Goal: Information Seeking & Learning: Understand process/instructions

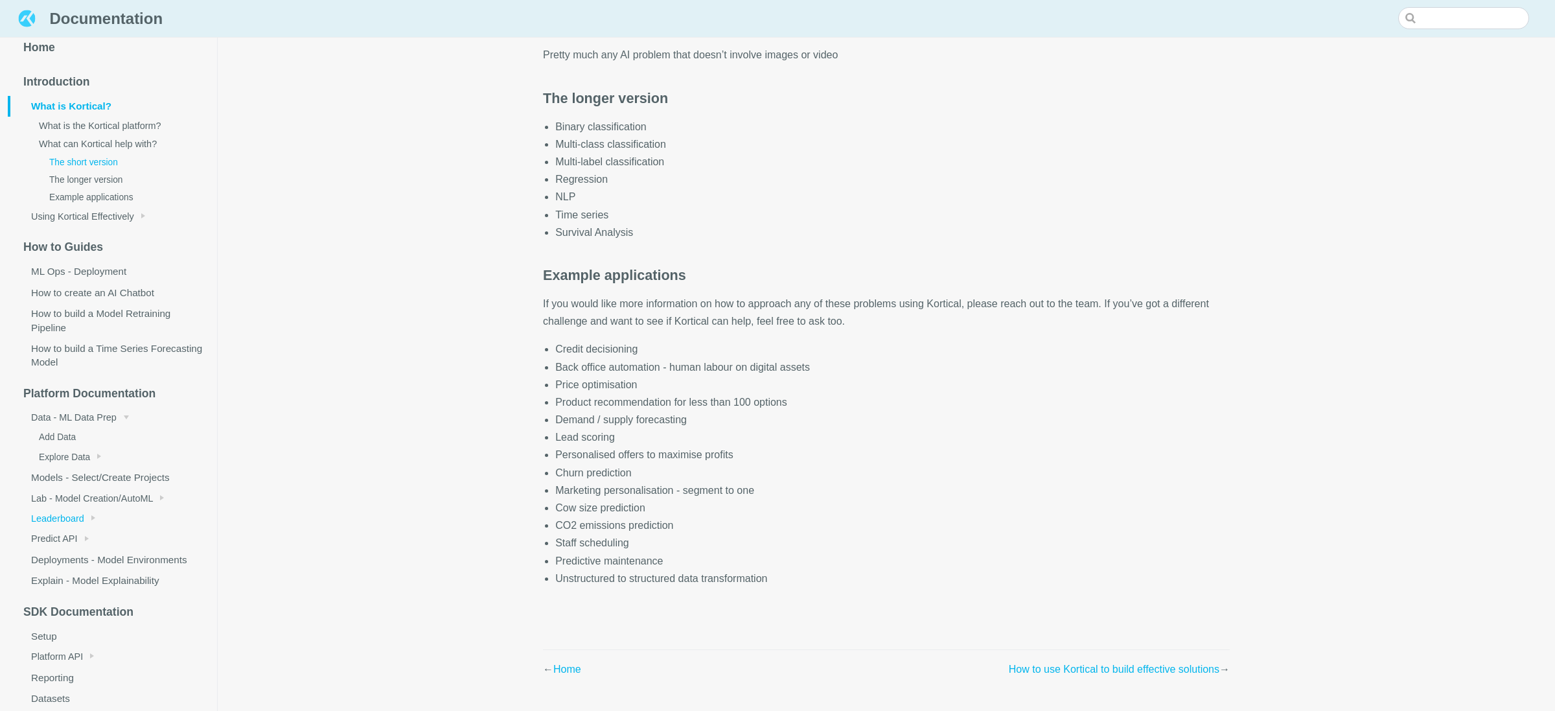
scroll to position [25, 0]
click at [89, 491] on span "Lab - Model Creation/AutoML" at bounding box center [92, 492] width 122 height 10
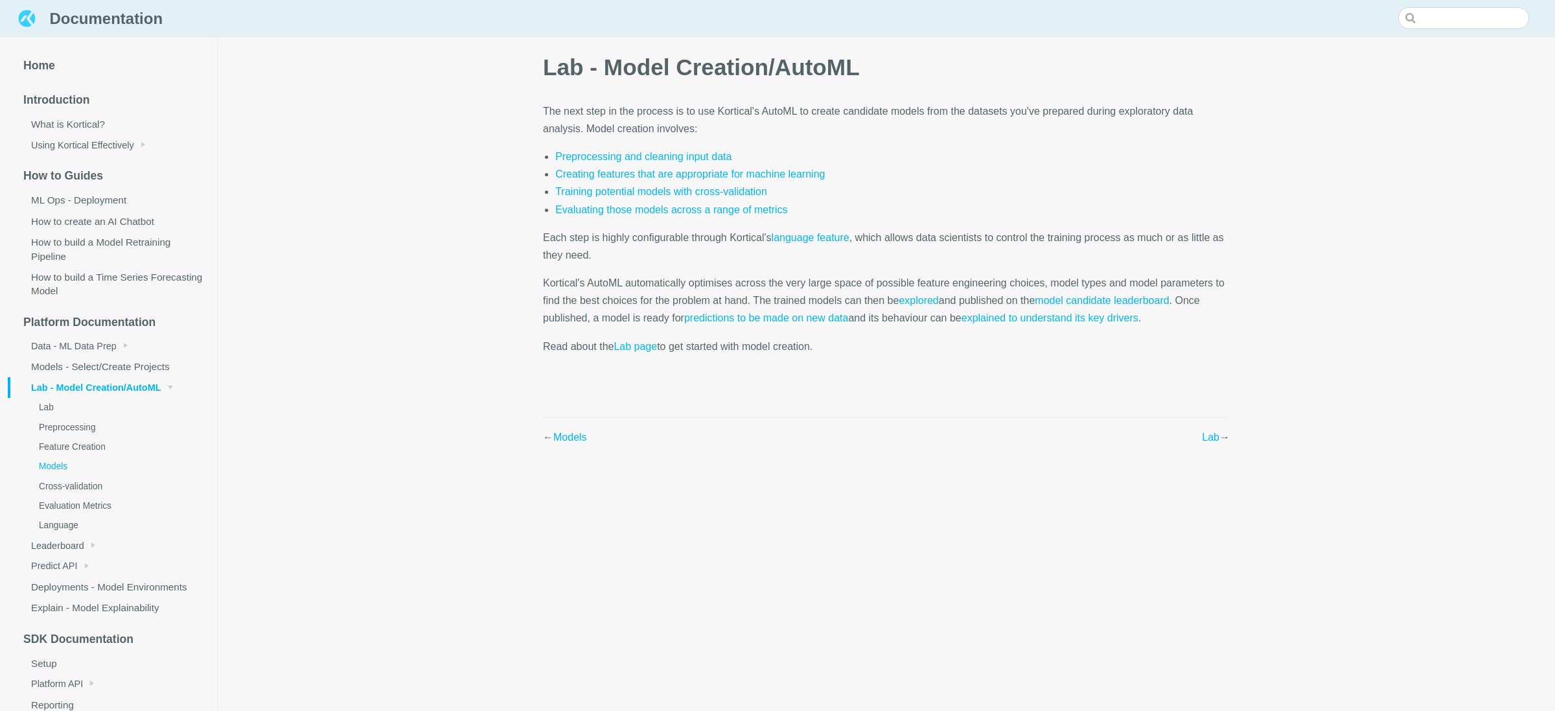
click at [70, 474] on link "Models" at bounding box center [117, 466] width 199 height 19
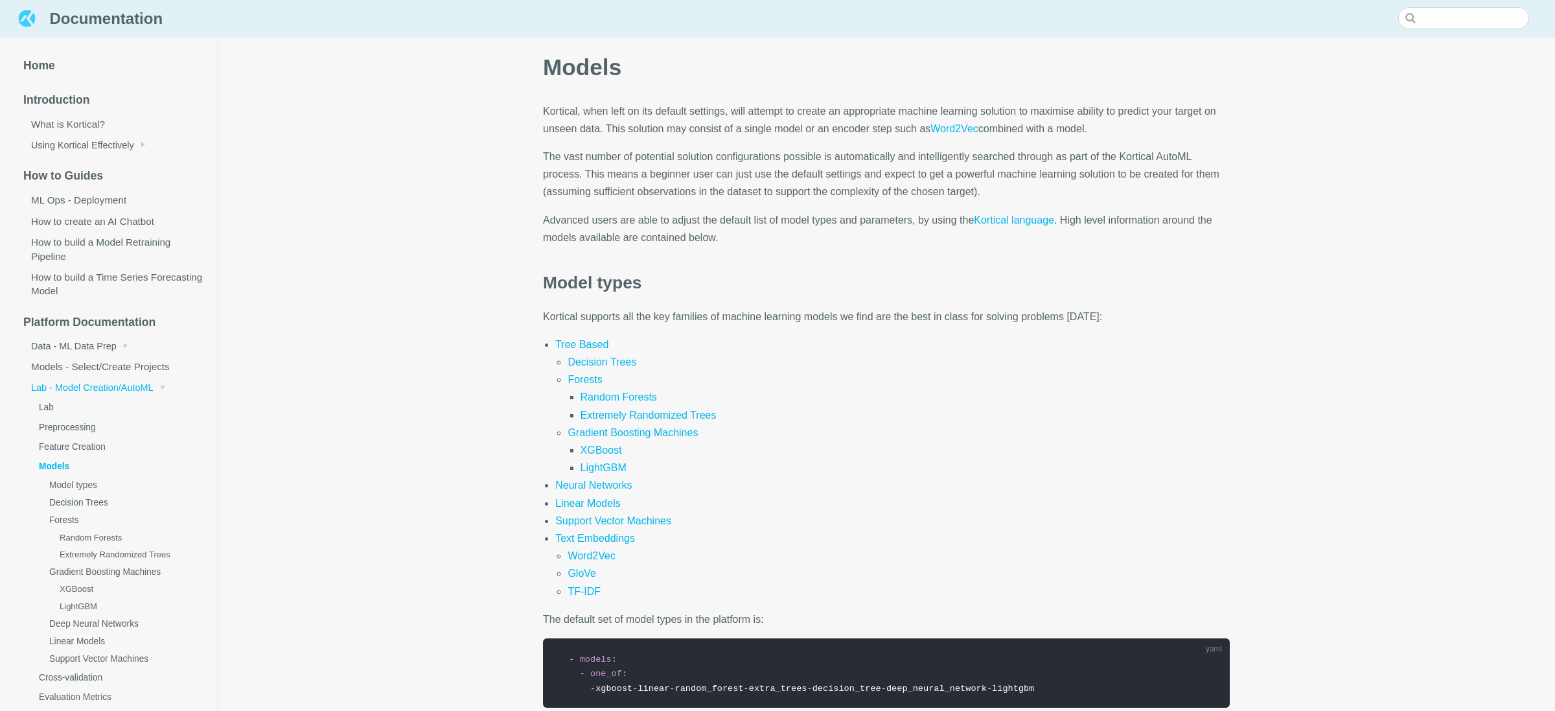
click at [130, 389] on span "Lab - Model Creation/AutoML" at bounding box center [92, 387] width 122 height 10
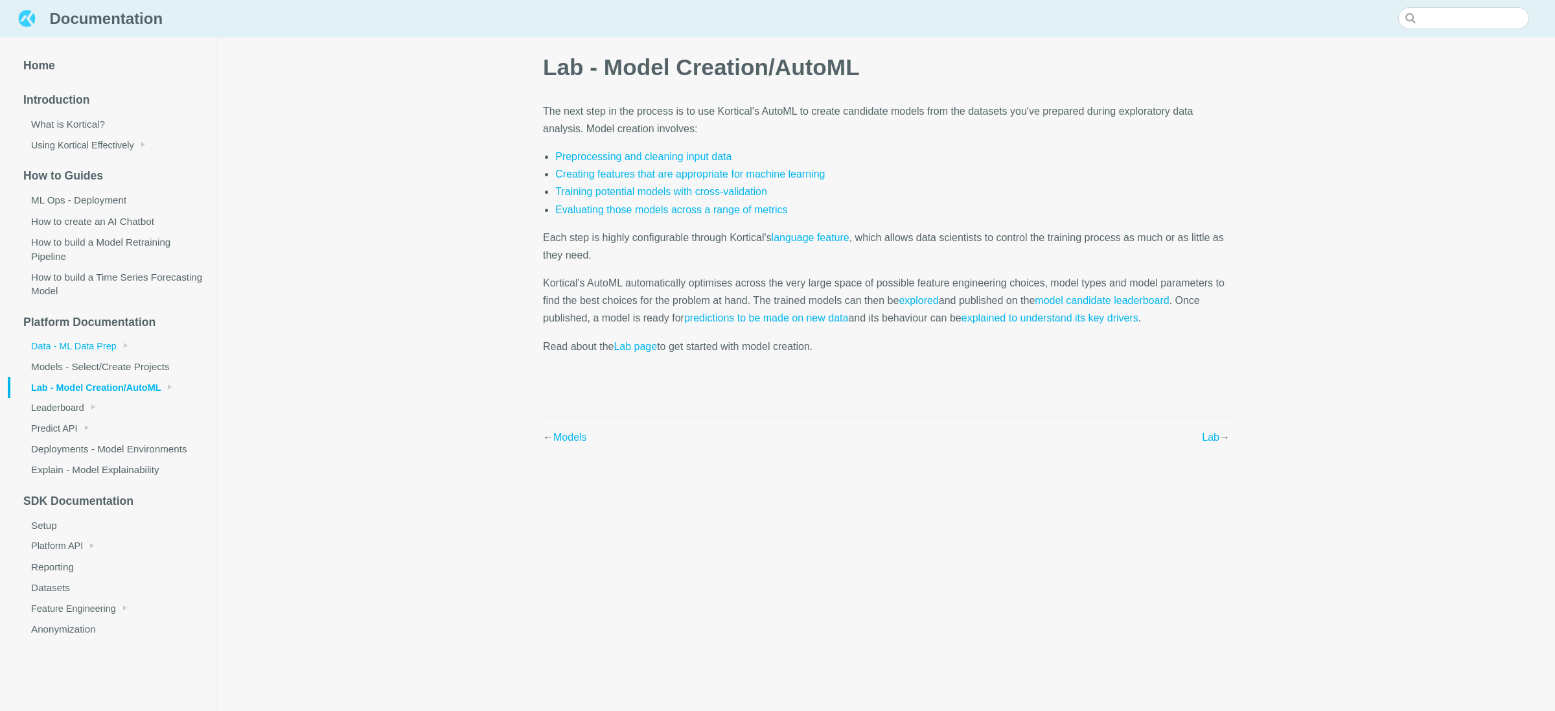
click at [94, 345] on span "Data - ML Data Prep" at bounding box center [74, 346] width 86 height 10
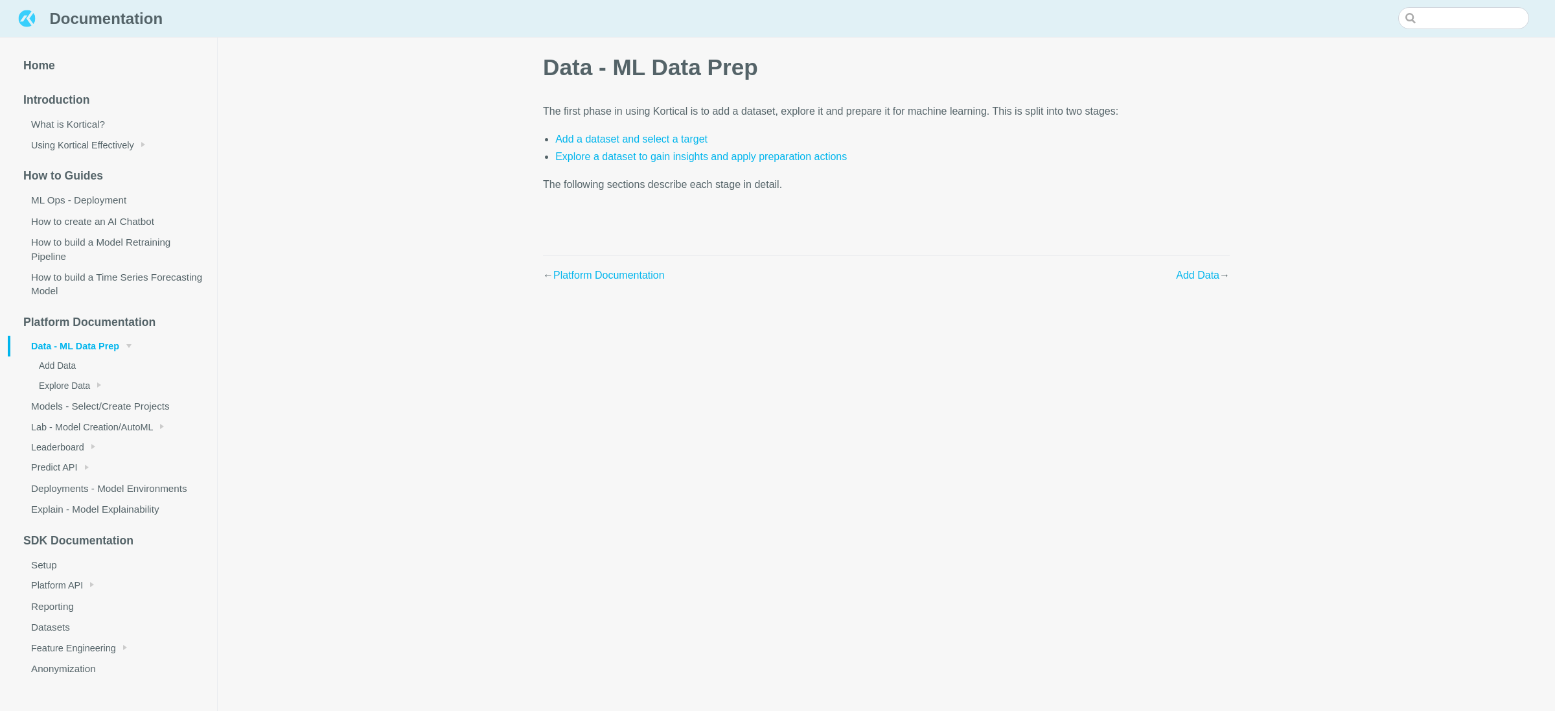
click at [94, 345] on span "Data - ML Data Prep" at bounding box center [75, 346] width 88 height 10
click at [91, 369] on link "Models - Select/Create Projects" at bounding box center [112, 366] width 209 height 21
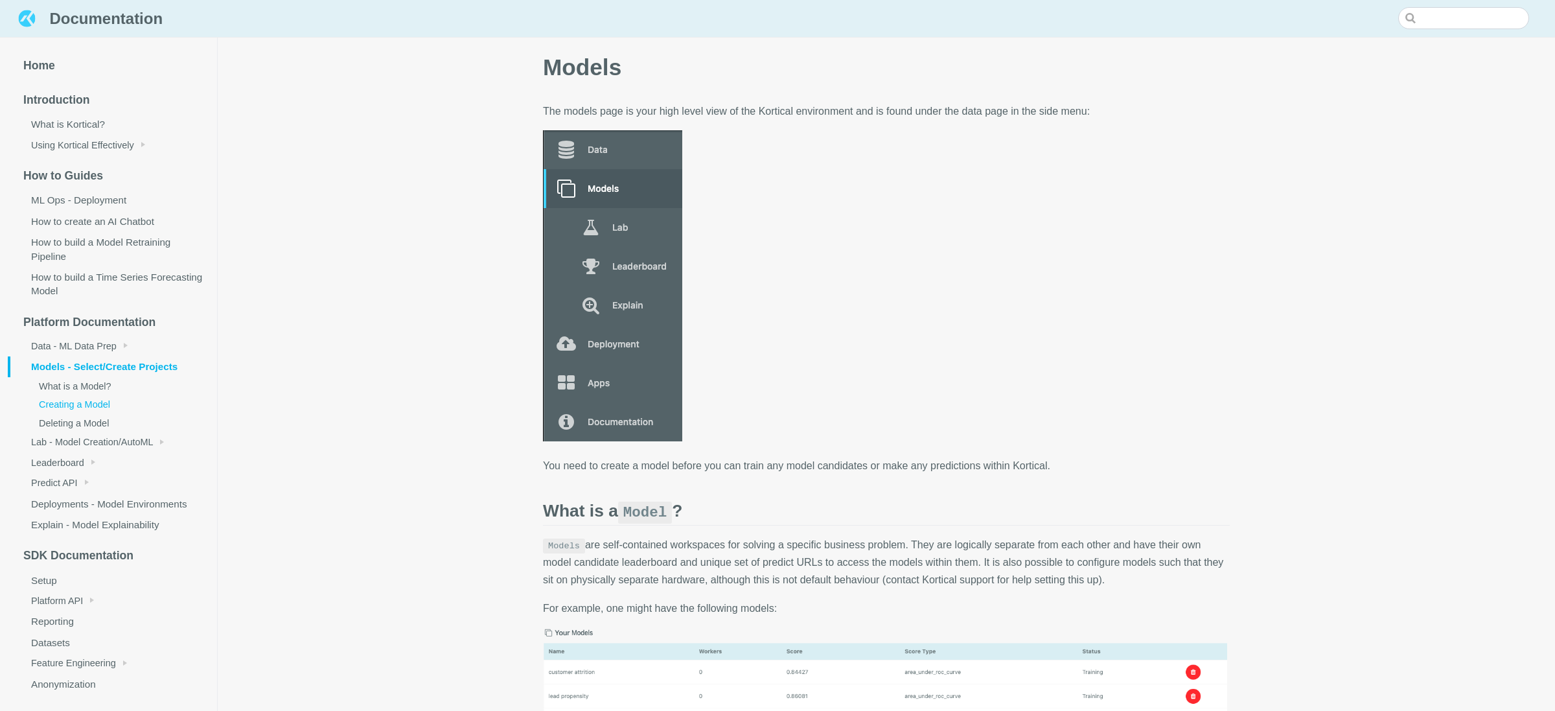
click at [100, 401] on link "Creating a Model" at bounding box center [117, 404] width 199 height 18
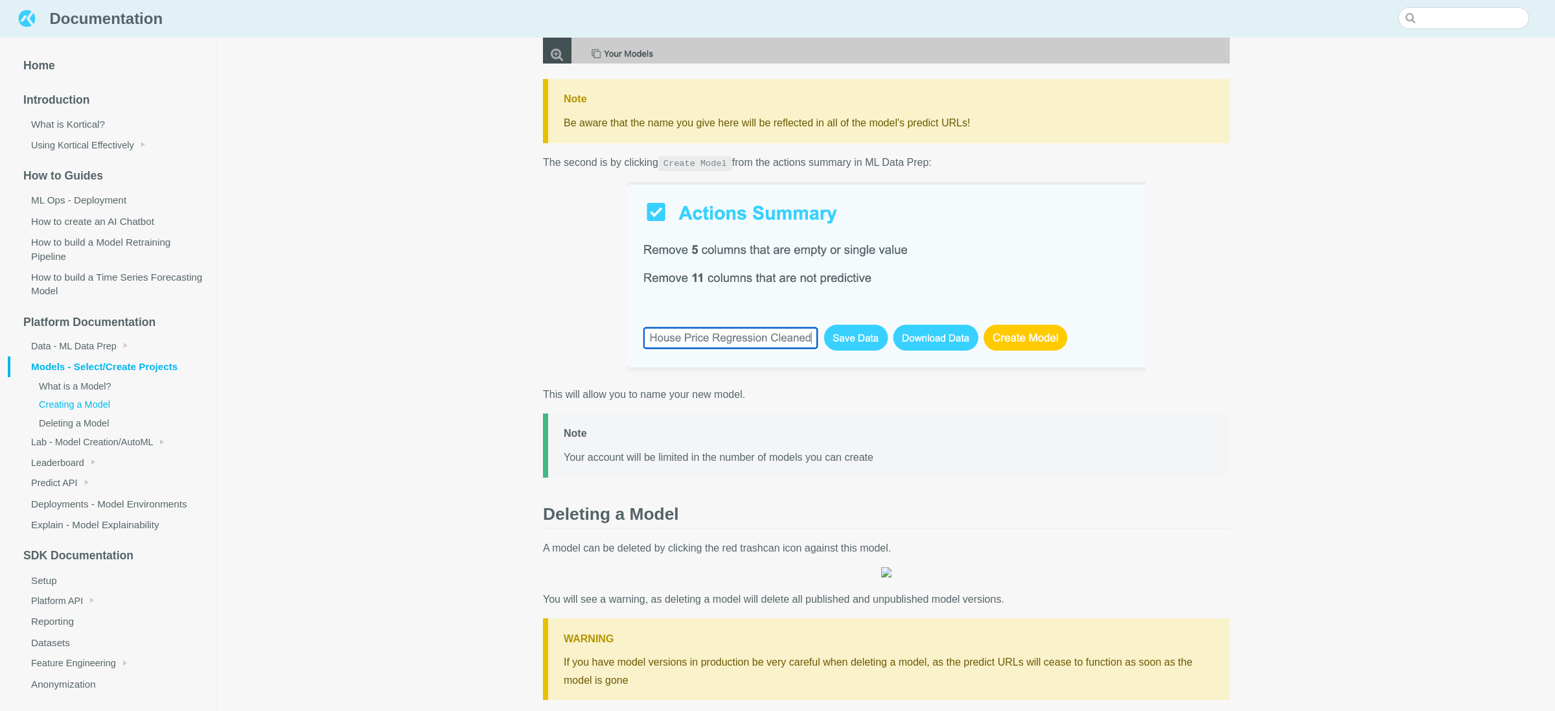
scroll to position [1715, 0]
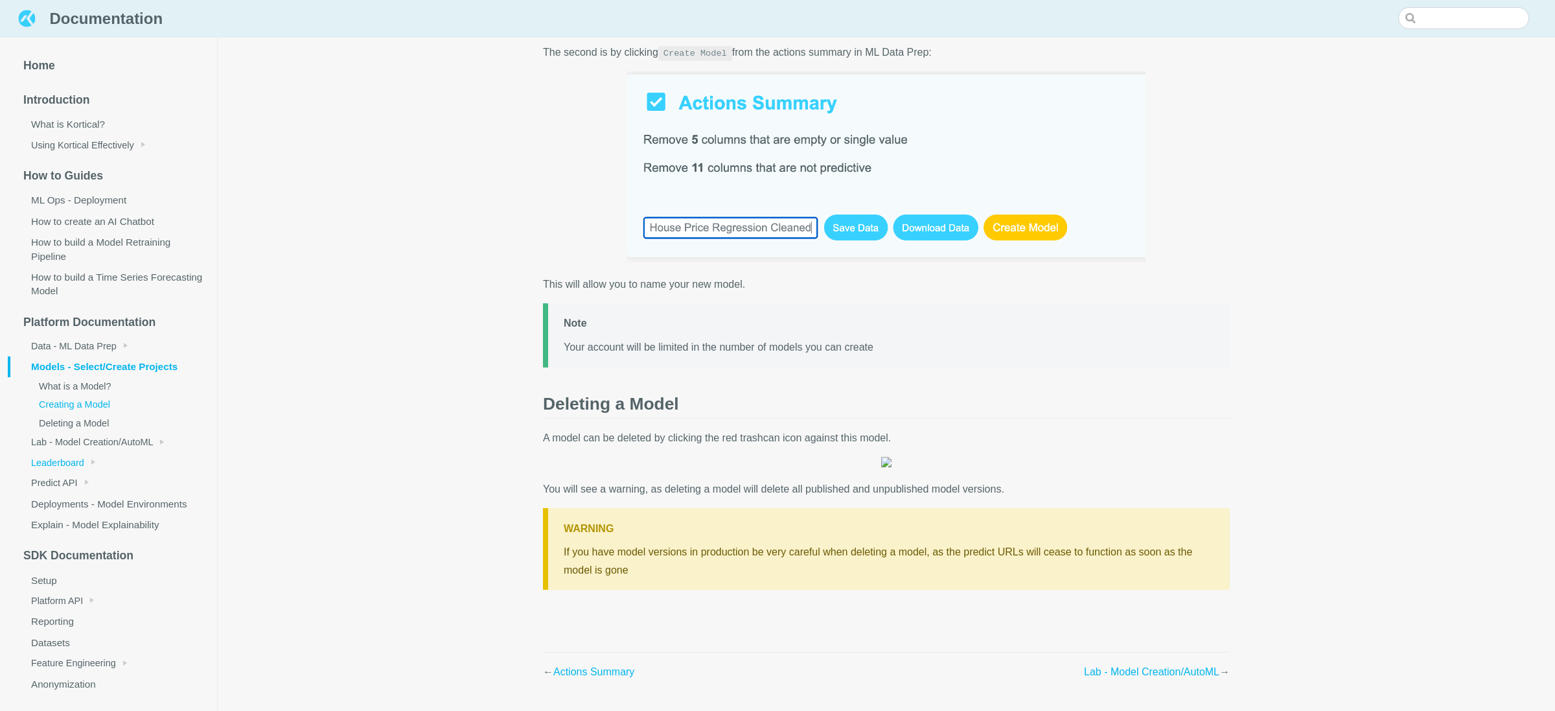
click at [76, 465] on span "Leaderboard" at bounding box center [57, 463] width 53 height 10
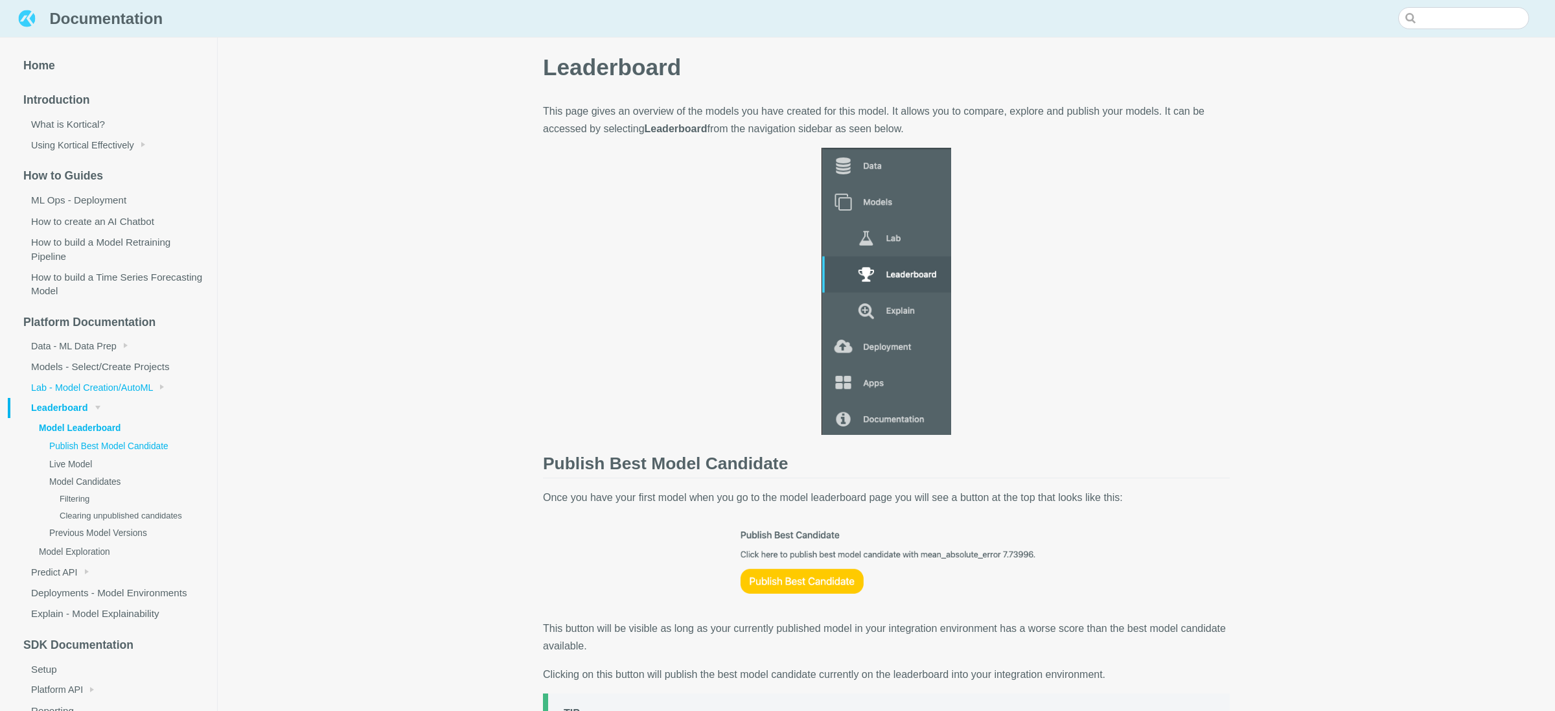
click at [156, 377] on link "Lab - Model Creation/AutoML" at bounding box center [112, 387] width 209 height 20
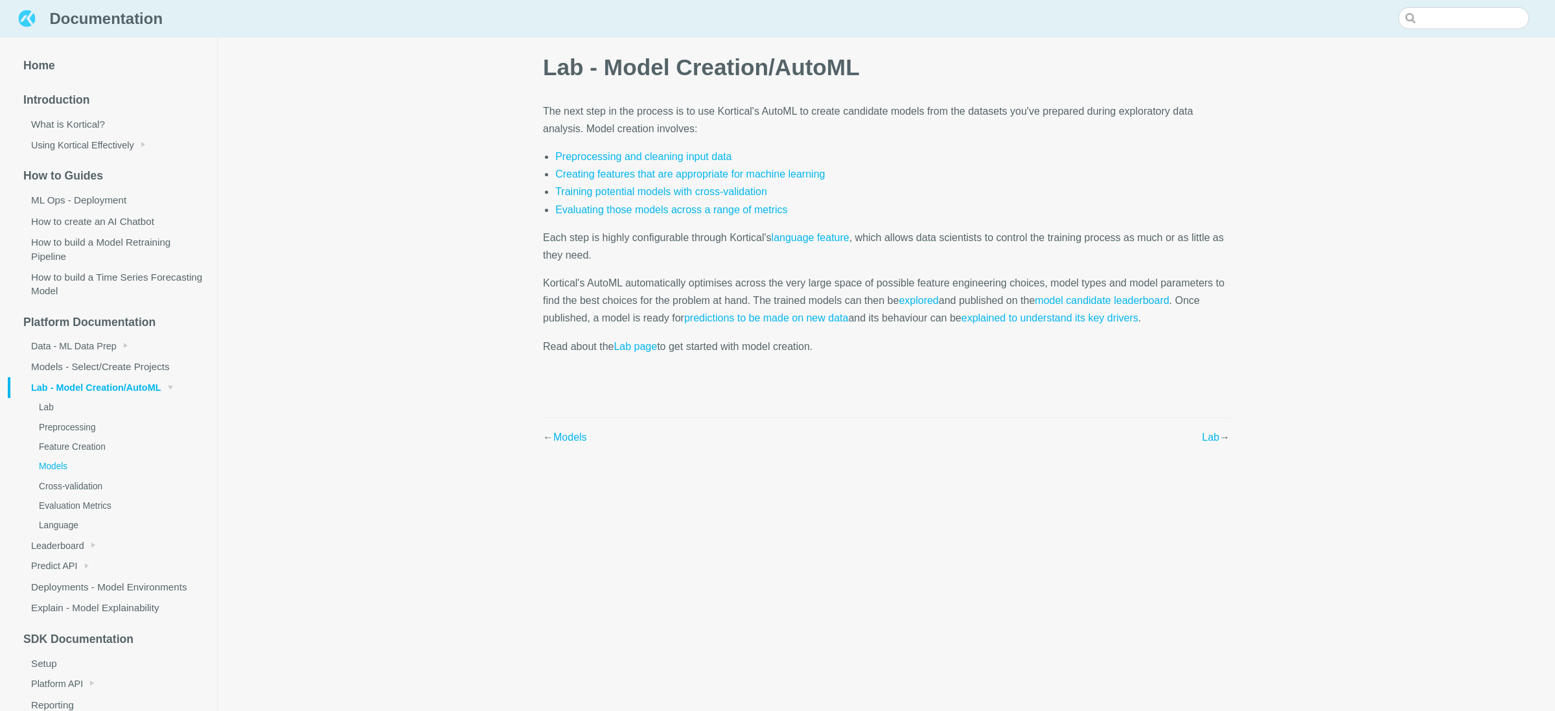
click at [56, 463] on link "Models" at bounding box center [117, 466] width 199 height 19
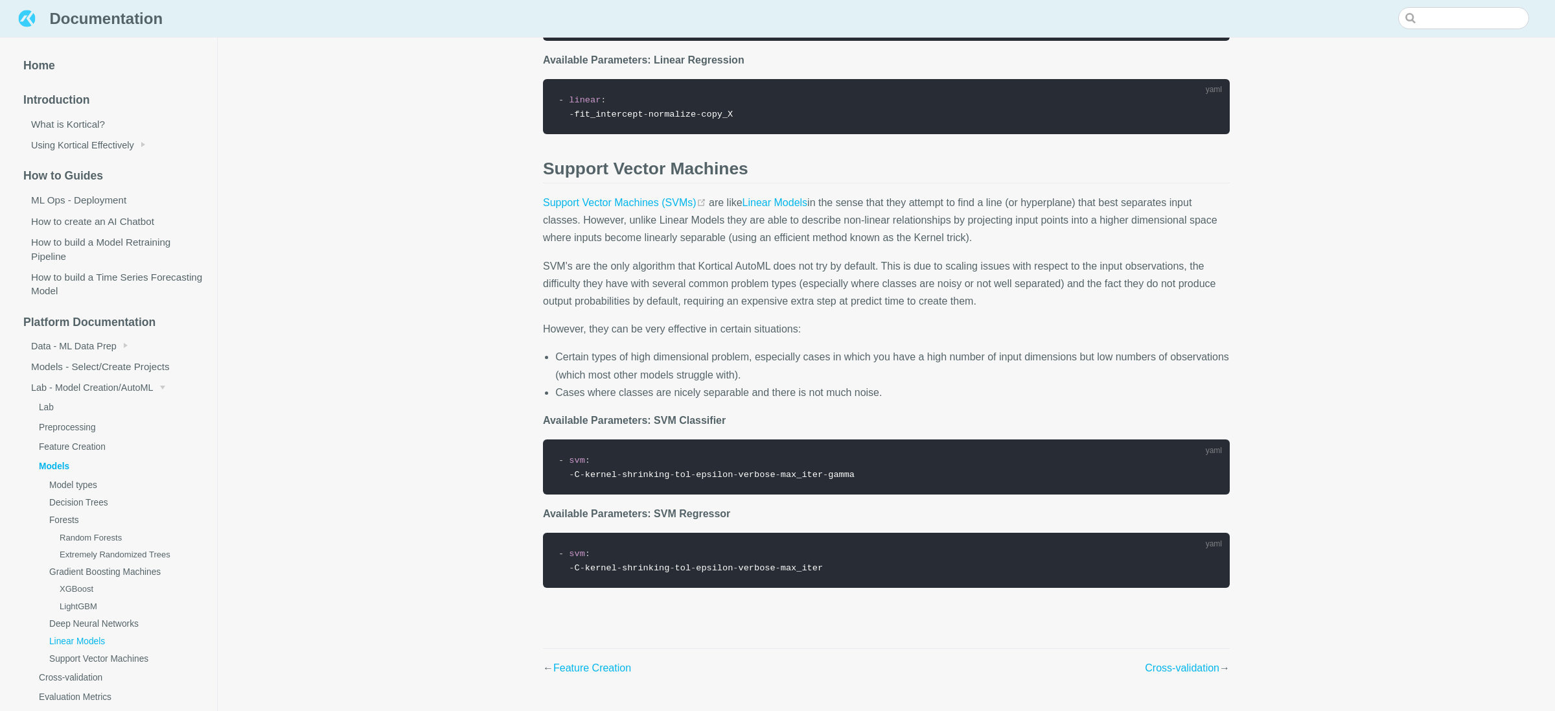
scroll to position [5239, 0]
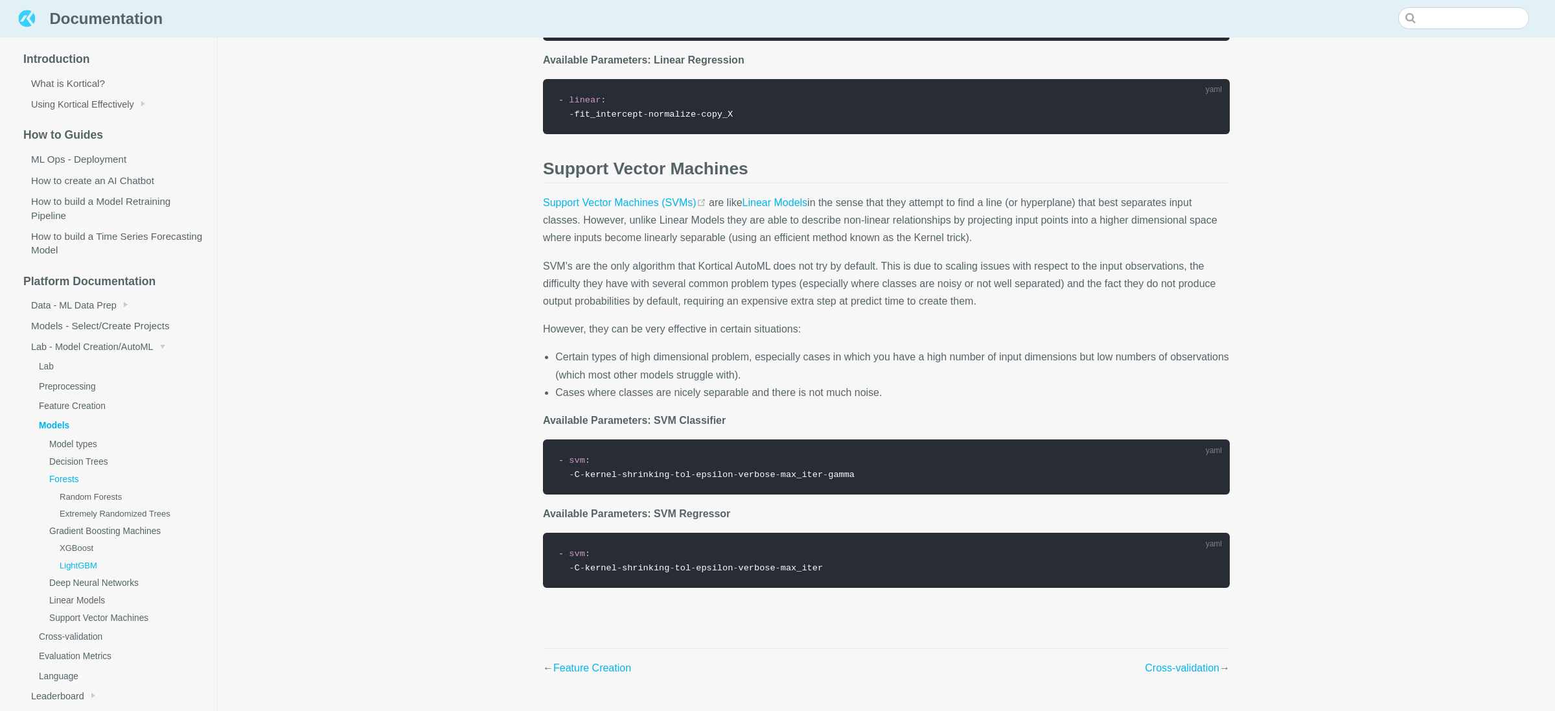
scroll to position [43, 0]
click at [78, 405] on link "Feature Creation" at bounding box center [117, 403] width 199 height 19
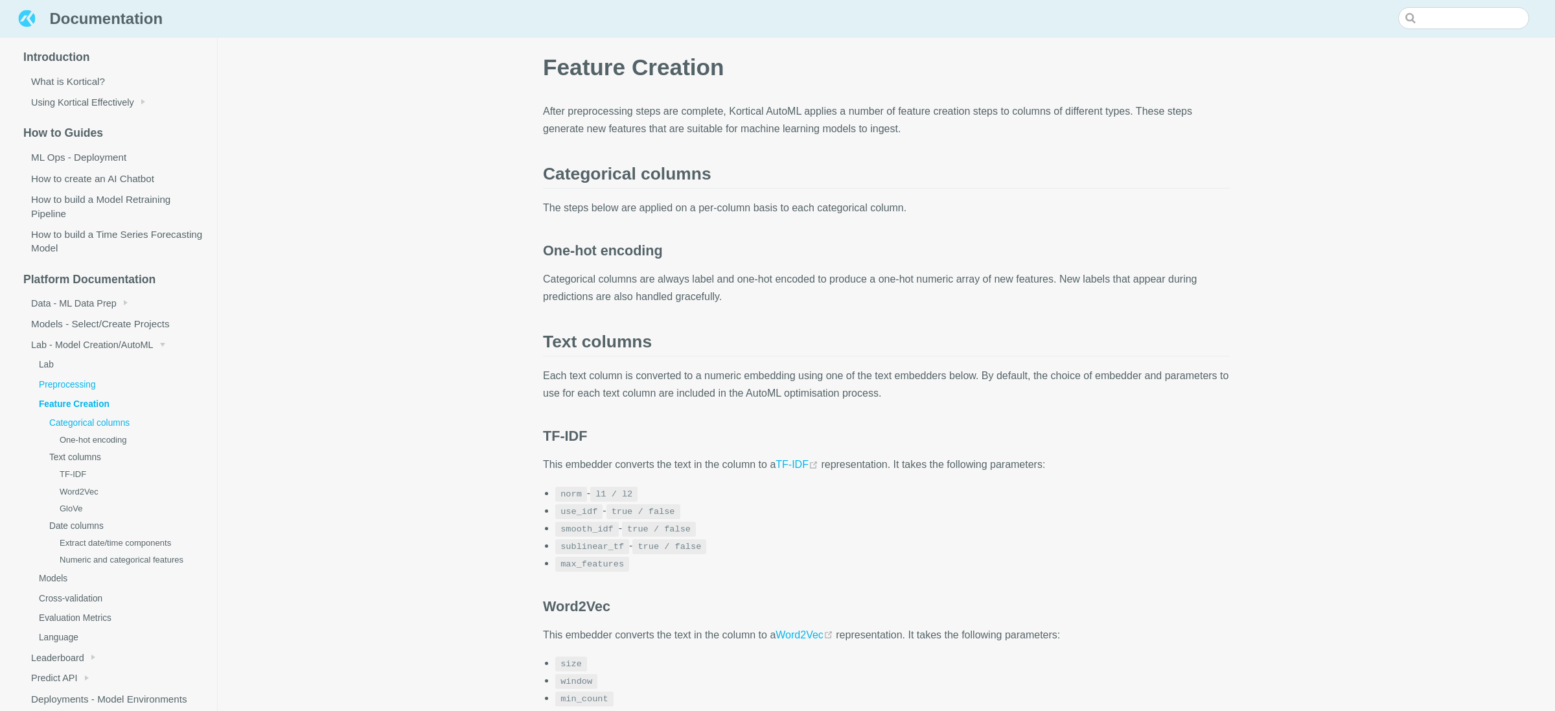
click at [69, 385] on link "Preprocessing" at bounding box center [117, 384] width 199 height 19
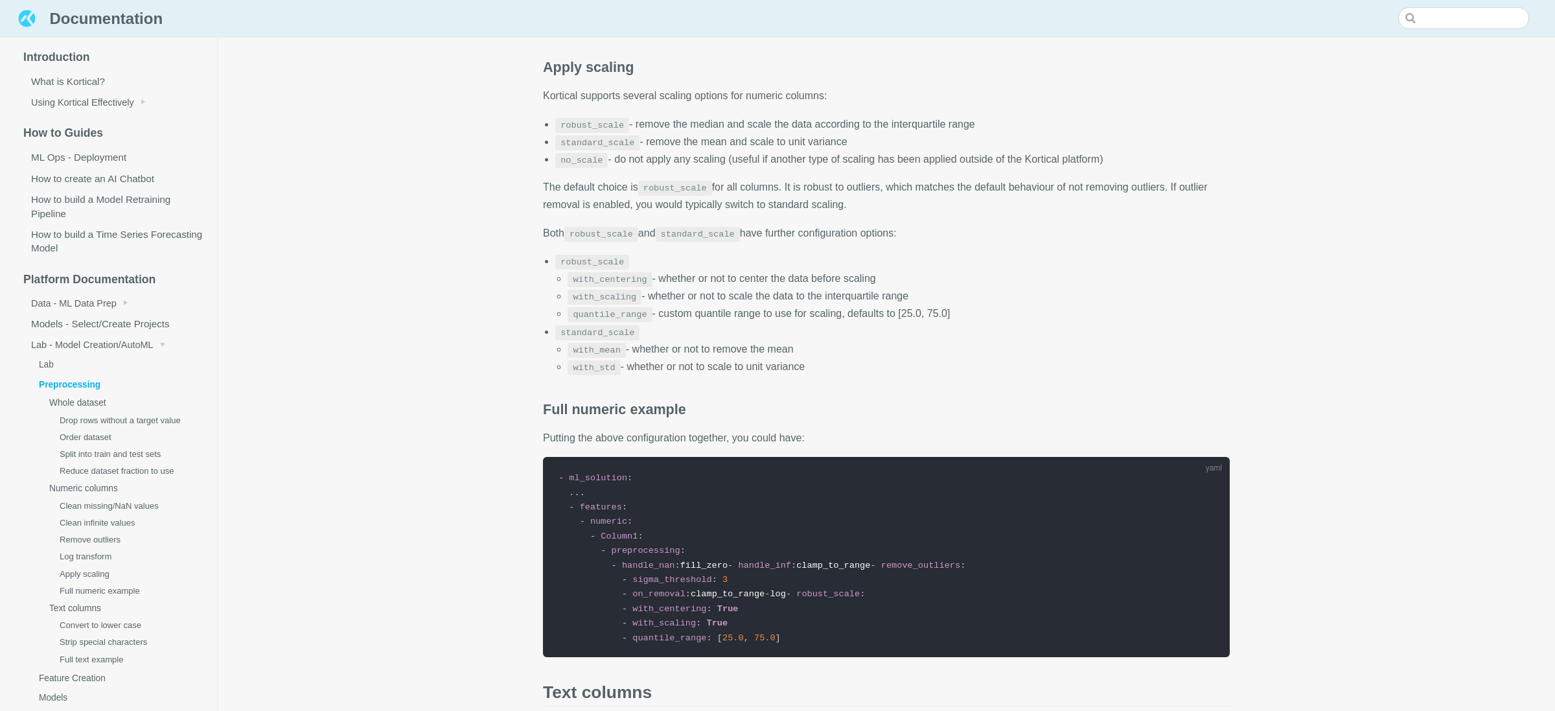
scroll to position [3397, 0]
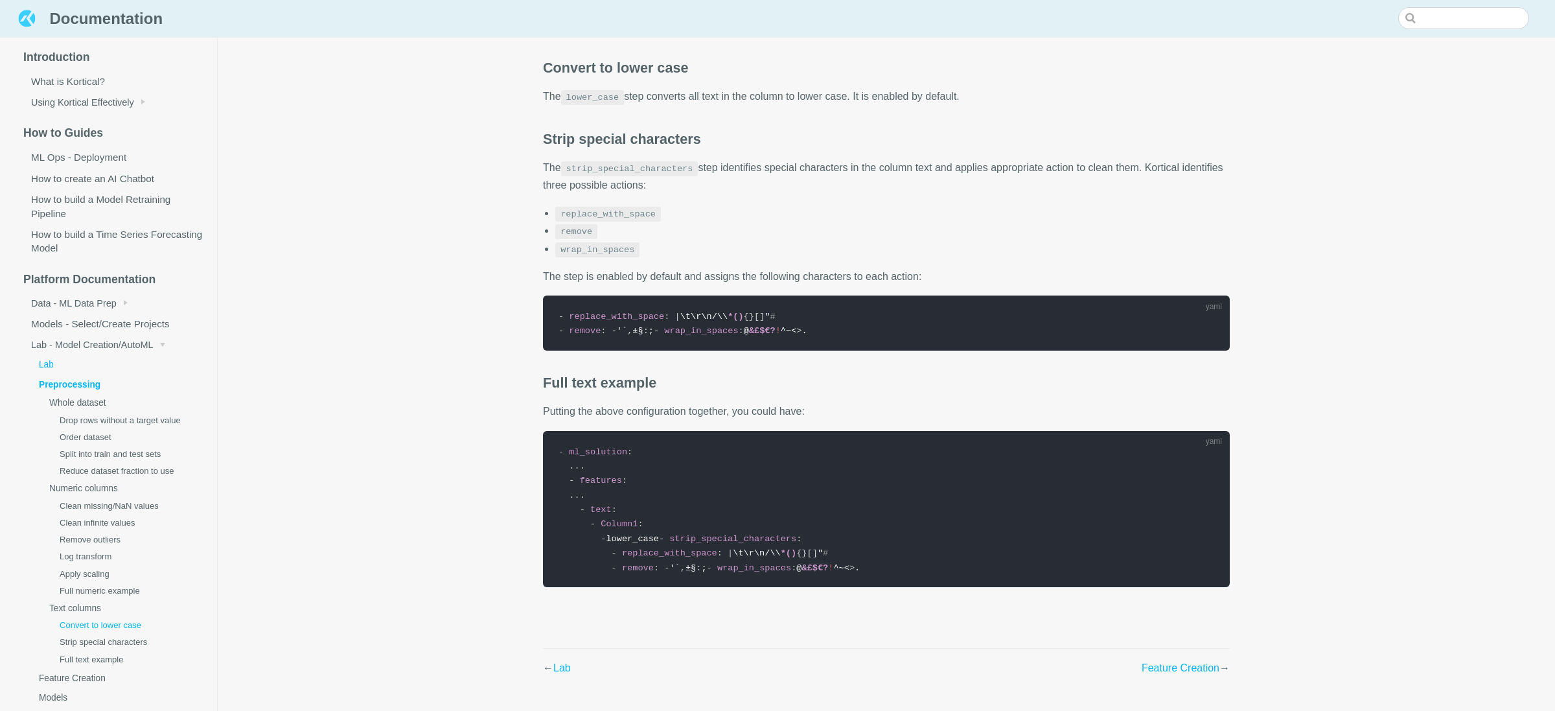
click at [57, 368] on link "Lab" at bounding box center [117, 364] width 199 height 19
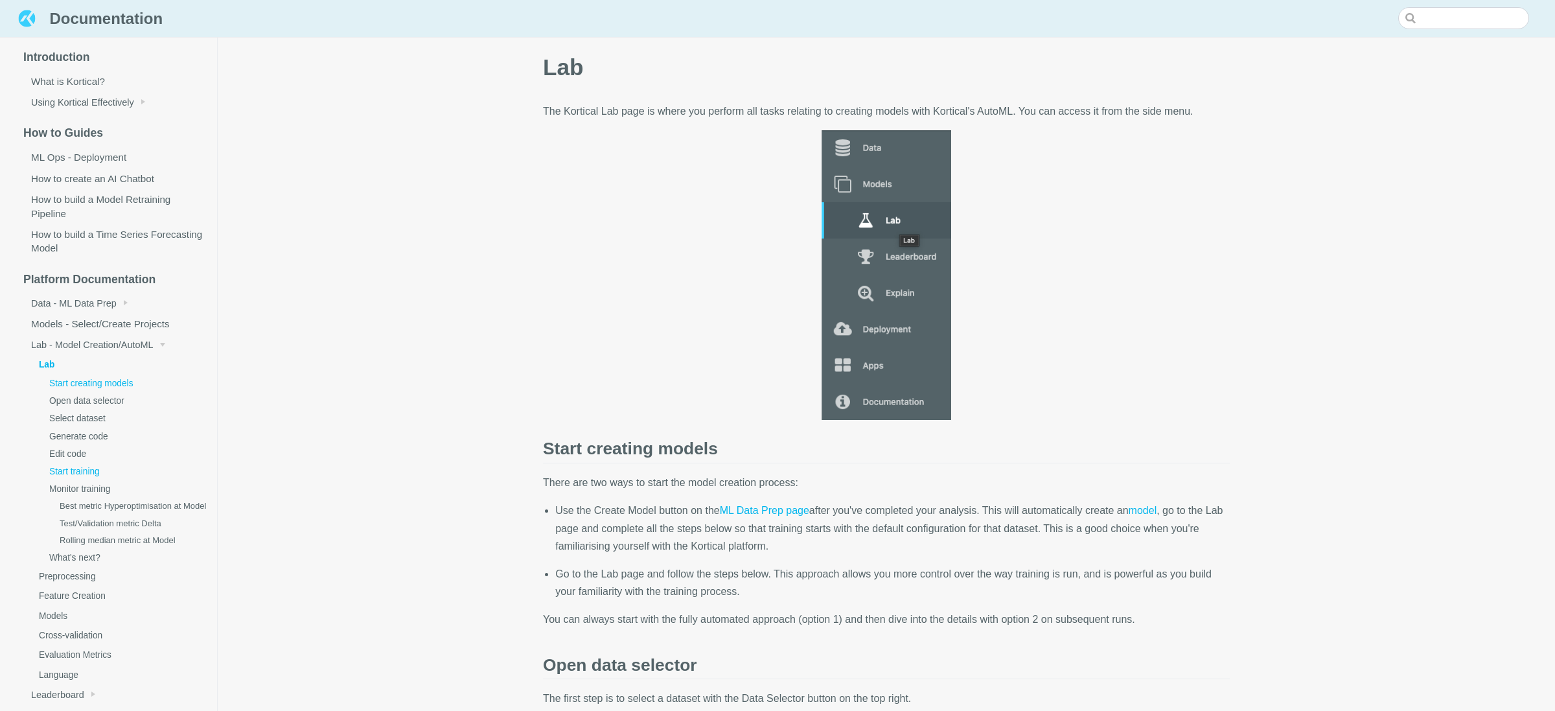
click at [89, 467] on link "Start training" at bounding box center [123, 471] width 189 height 17
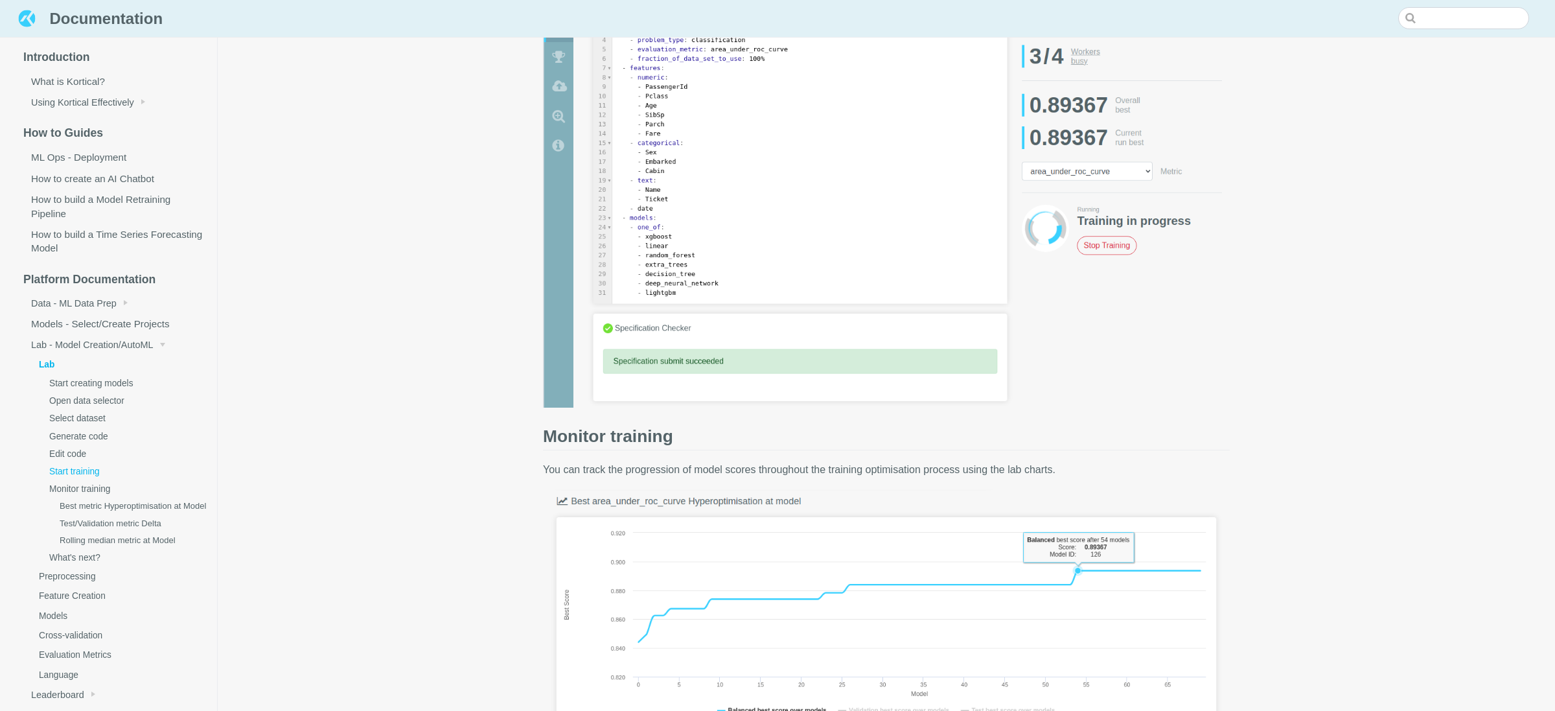
scroll to position [3342, 0]
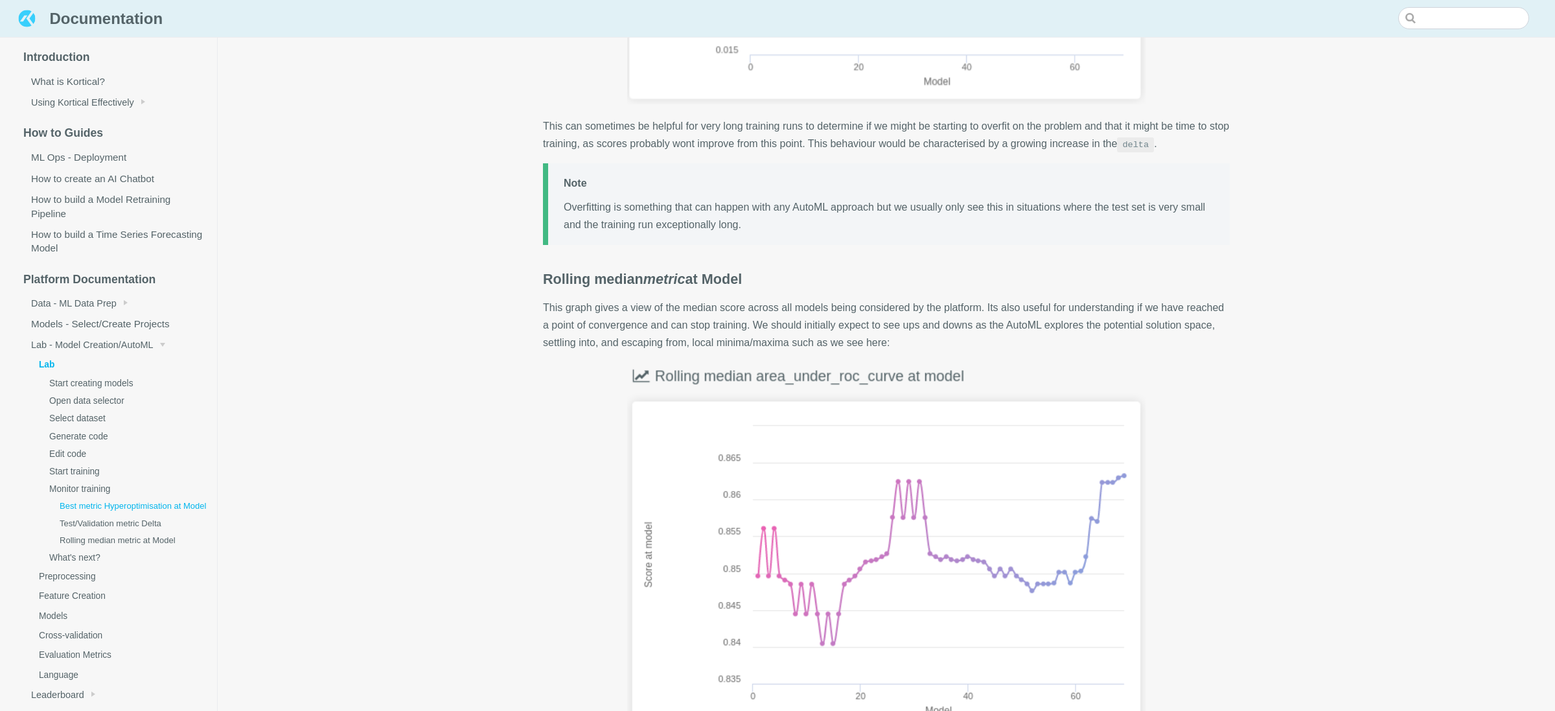
scroll to position [4706, 0]
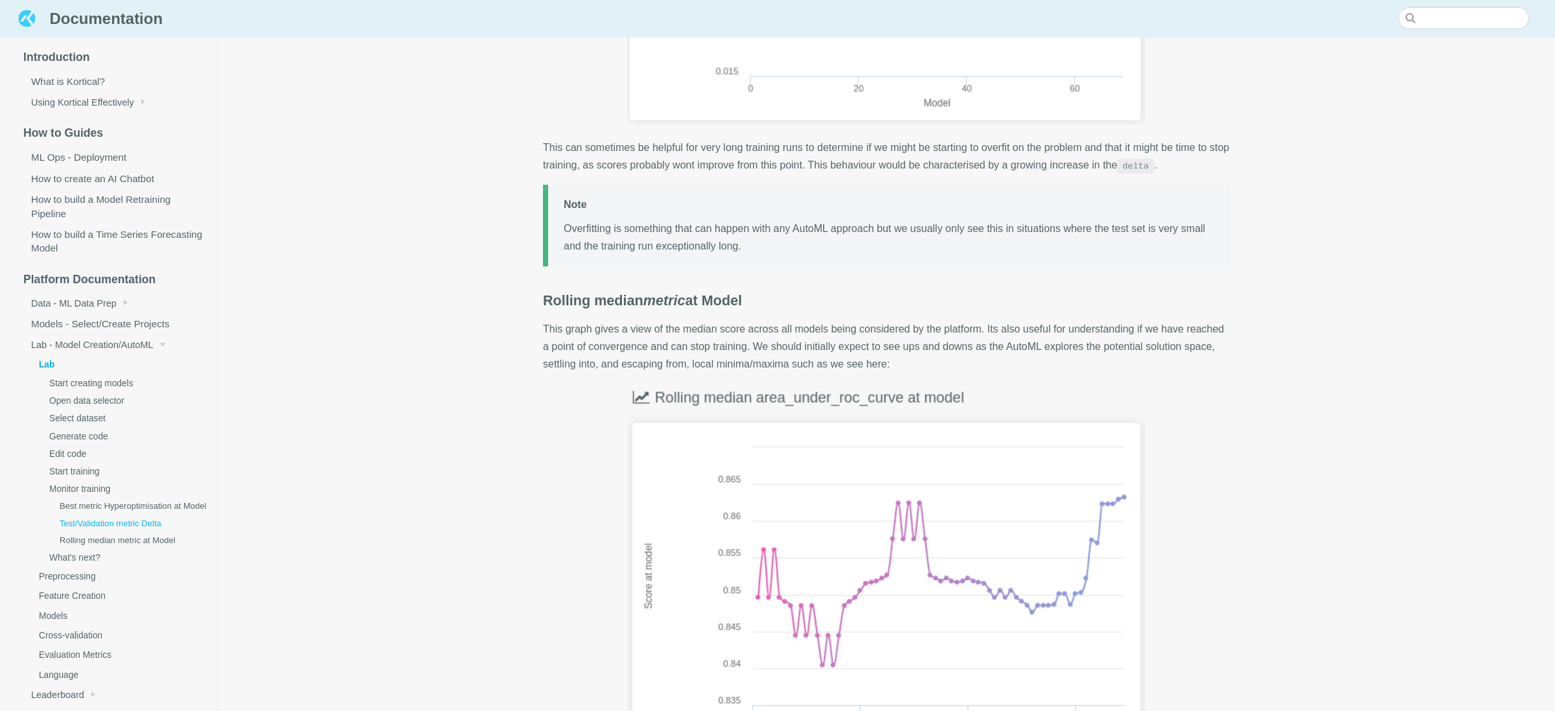
scroll to position [5064, 0]
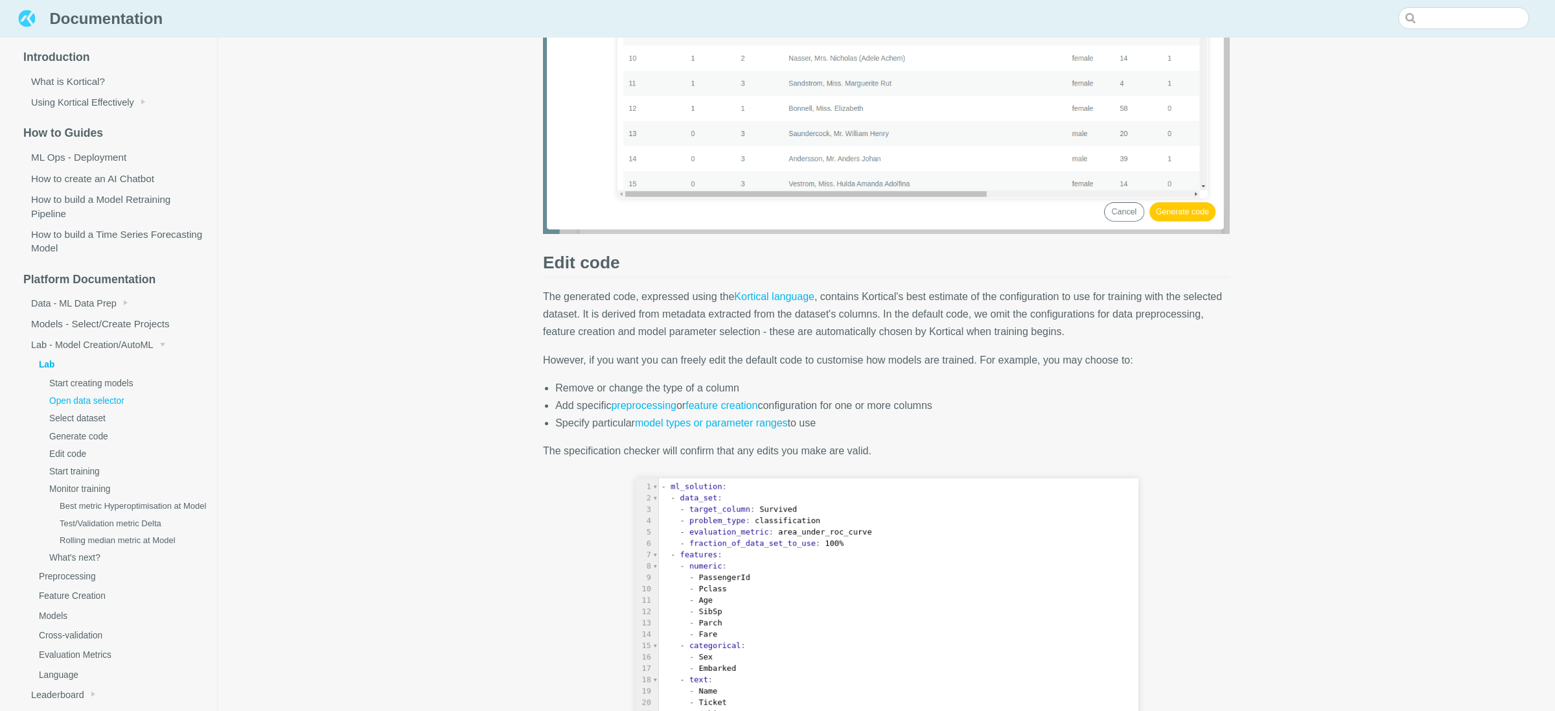
scroll to position [2447, 0]
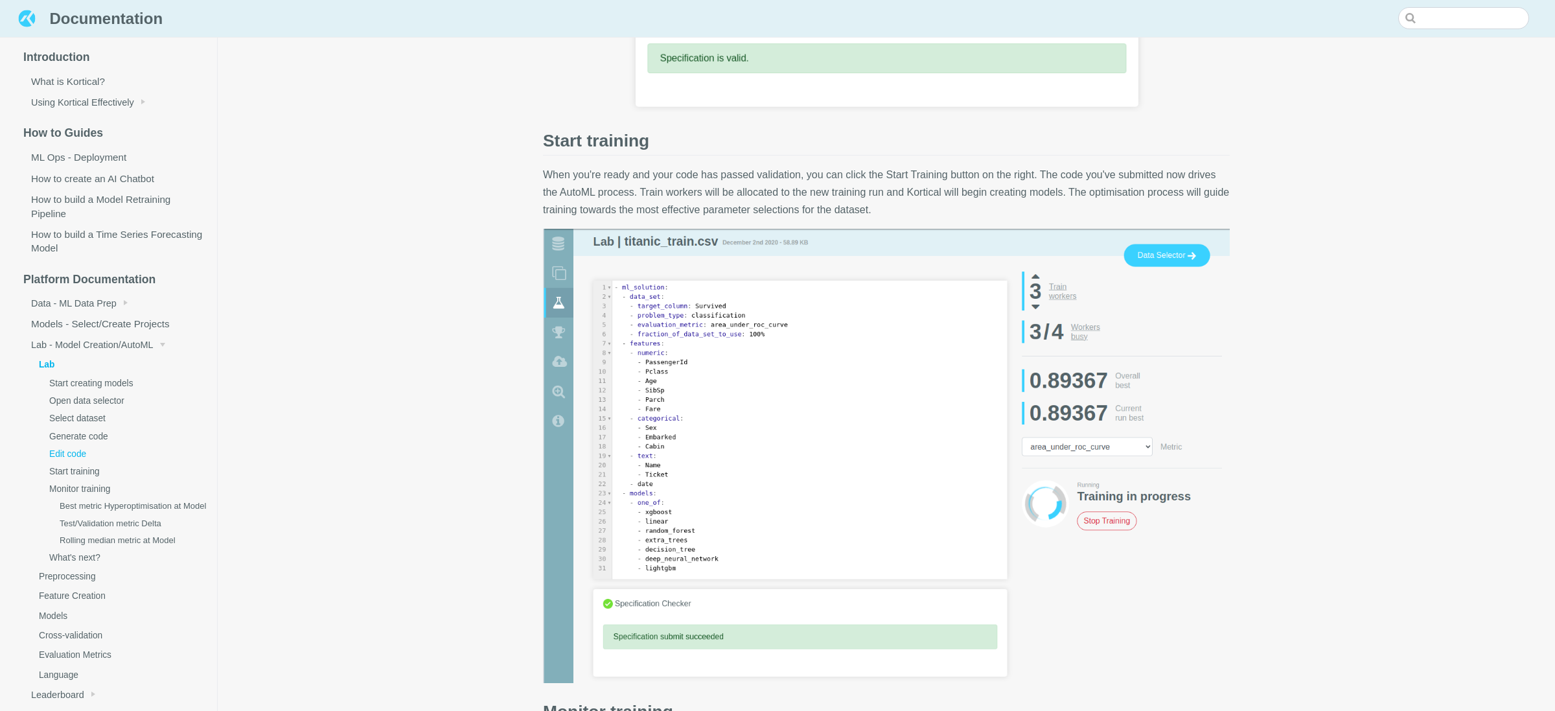
scroll to position [3001, 0]
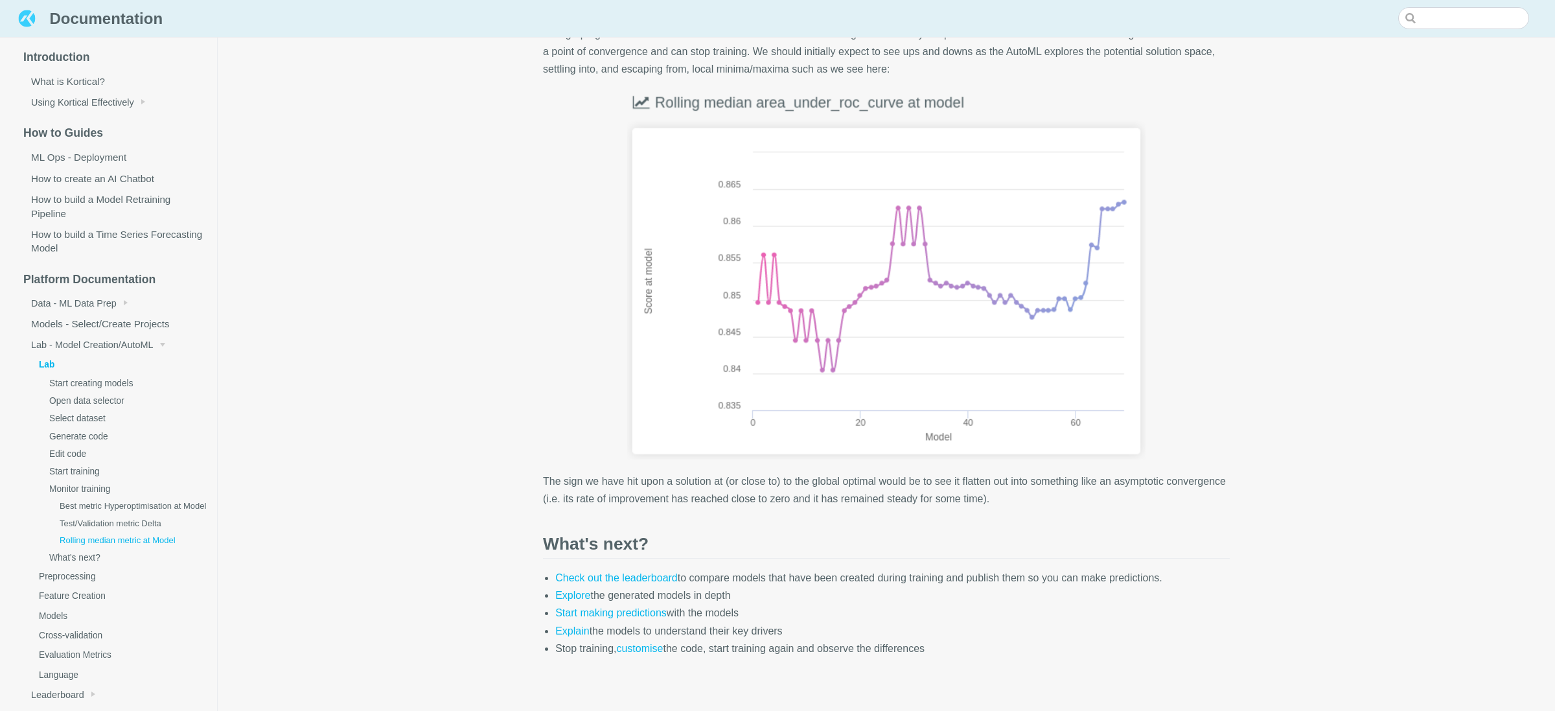
scroll to position [5064, 0]
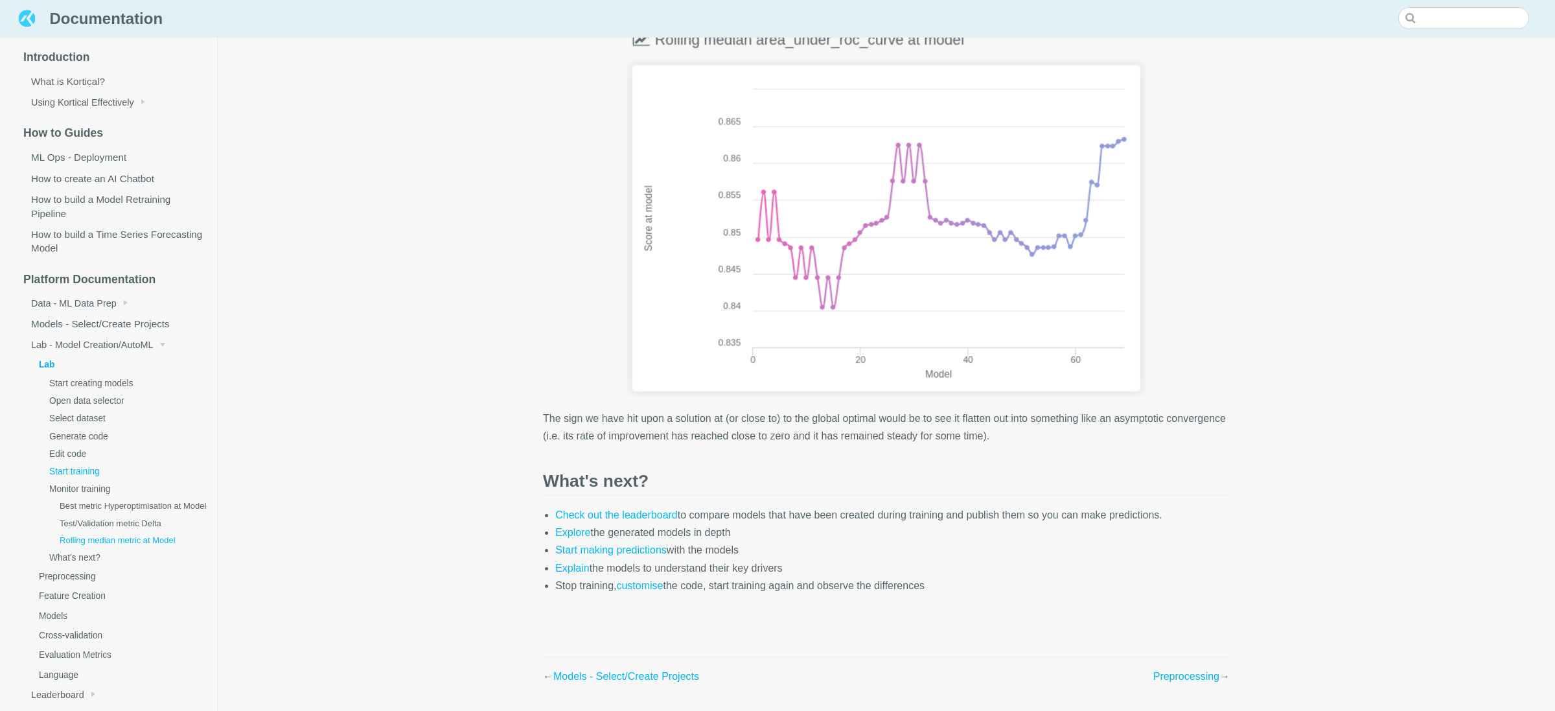
click at [97, 465] on link "Start training" at bounding box center [123, 471] width 189 height 17
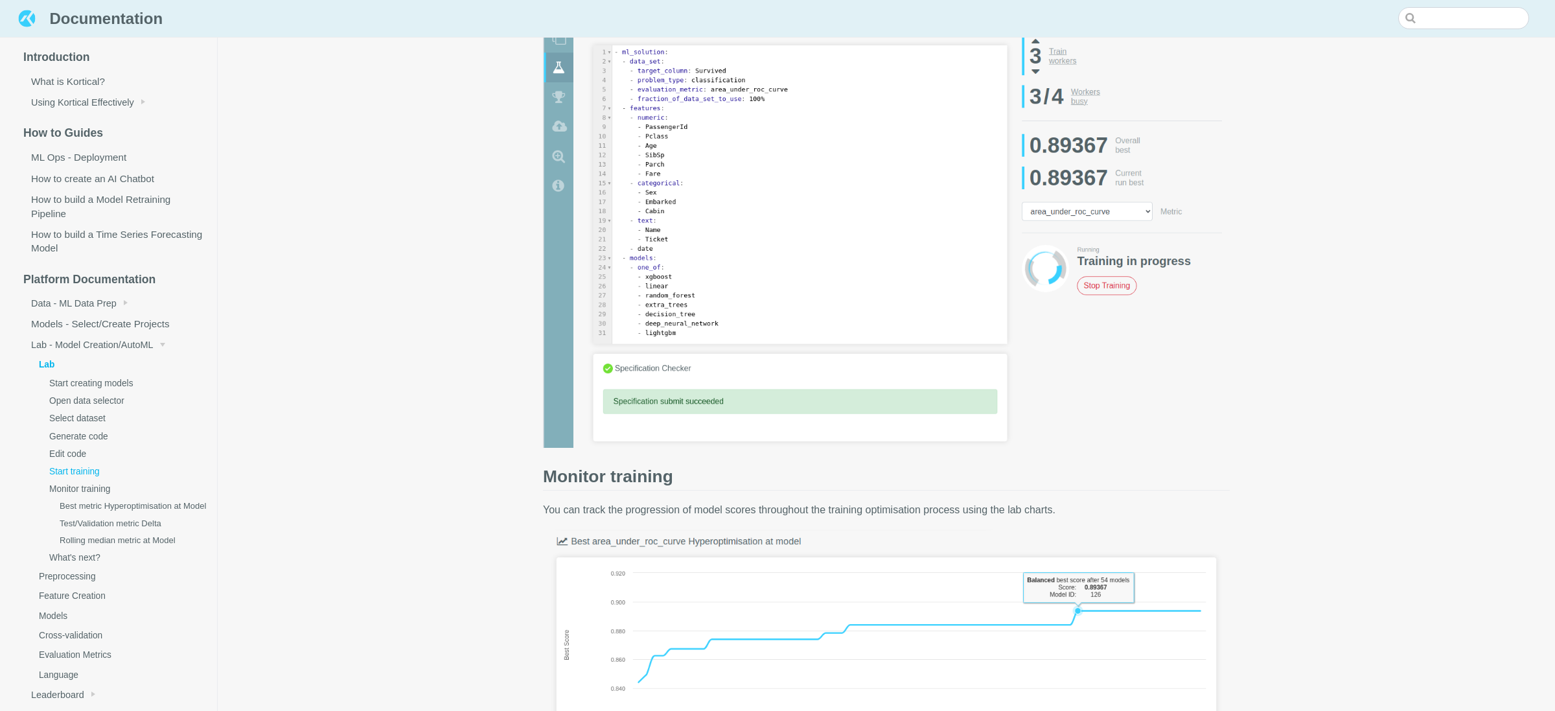
scroll to position [3038, 0]
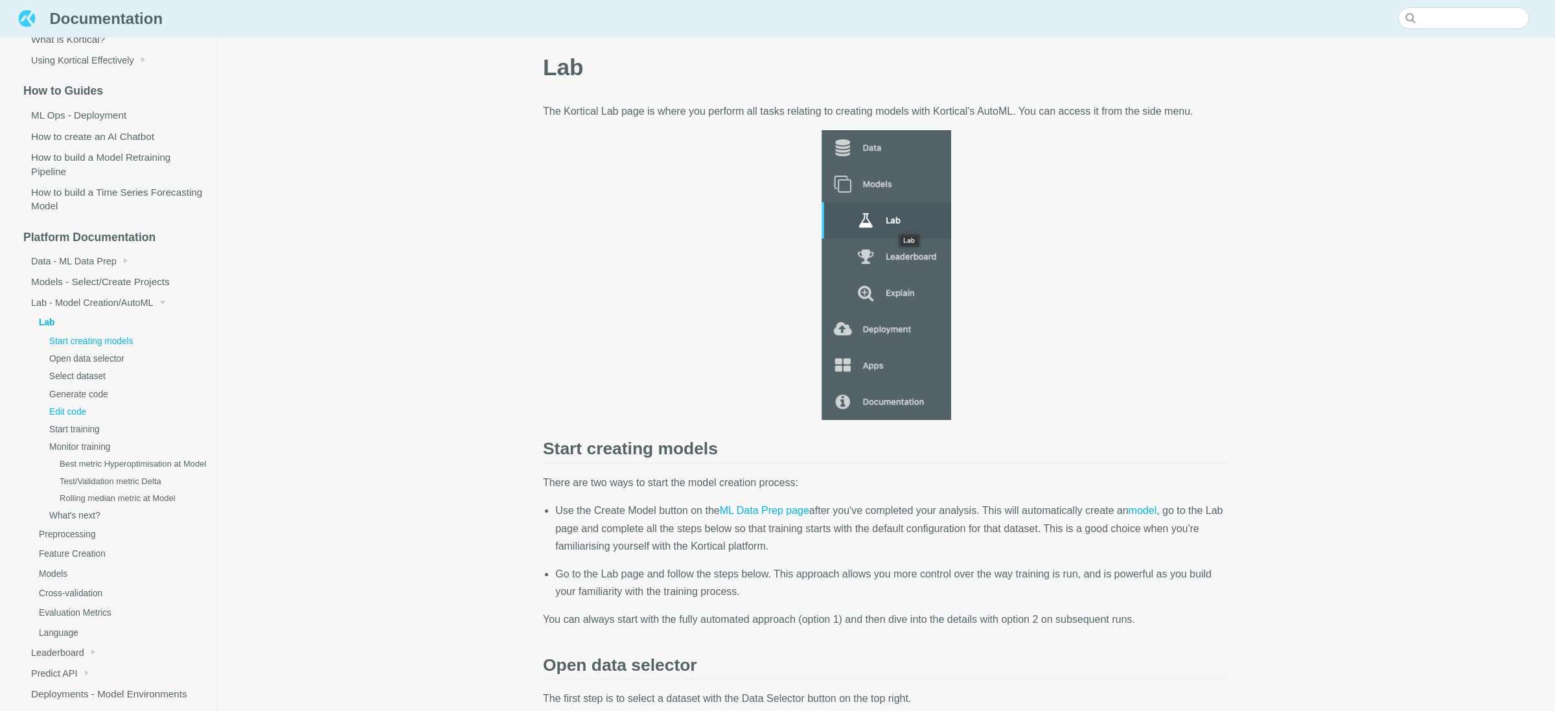
scroll to position [102, 0]
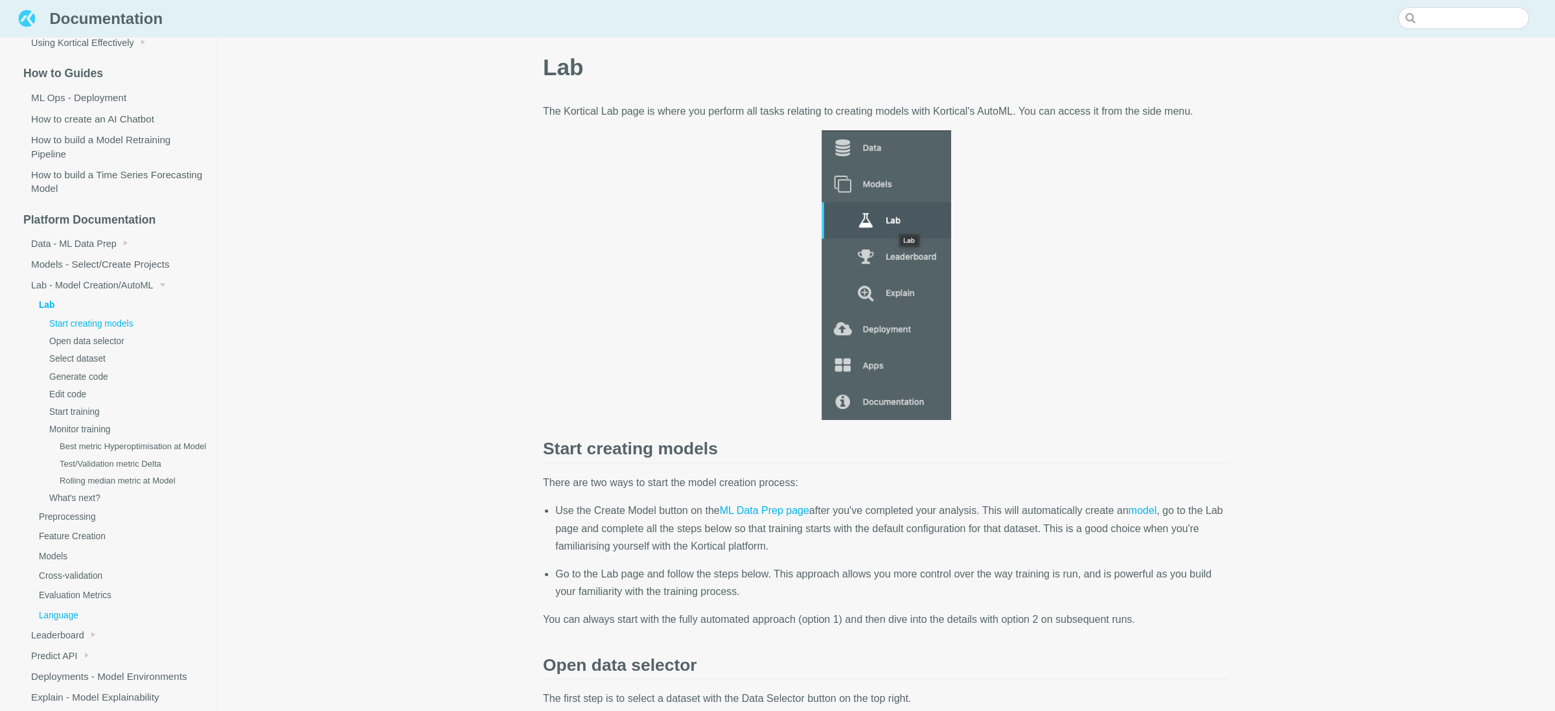
click at [51, 625] on link "Language" at bounding box center [117, 614] width 199 height 19
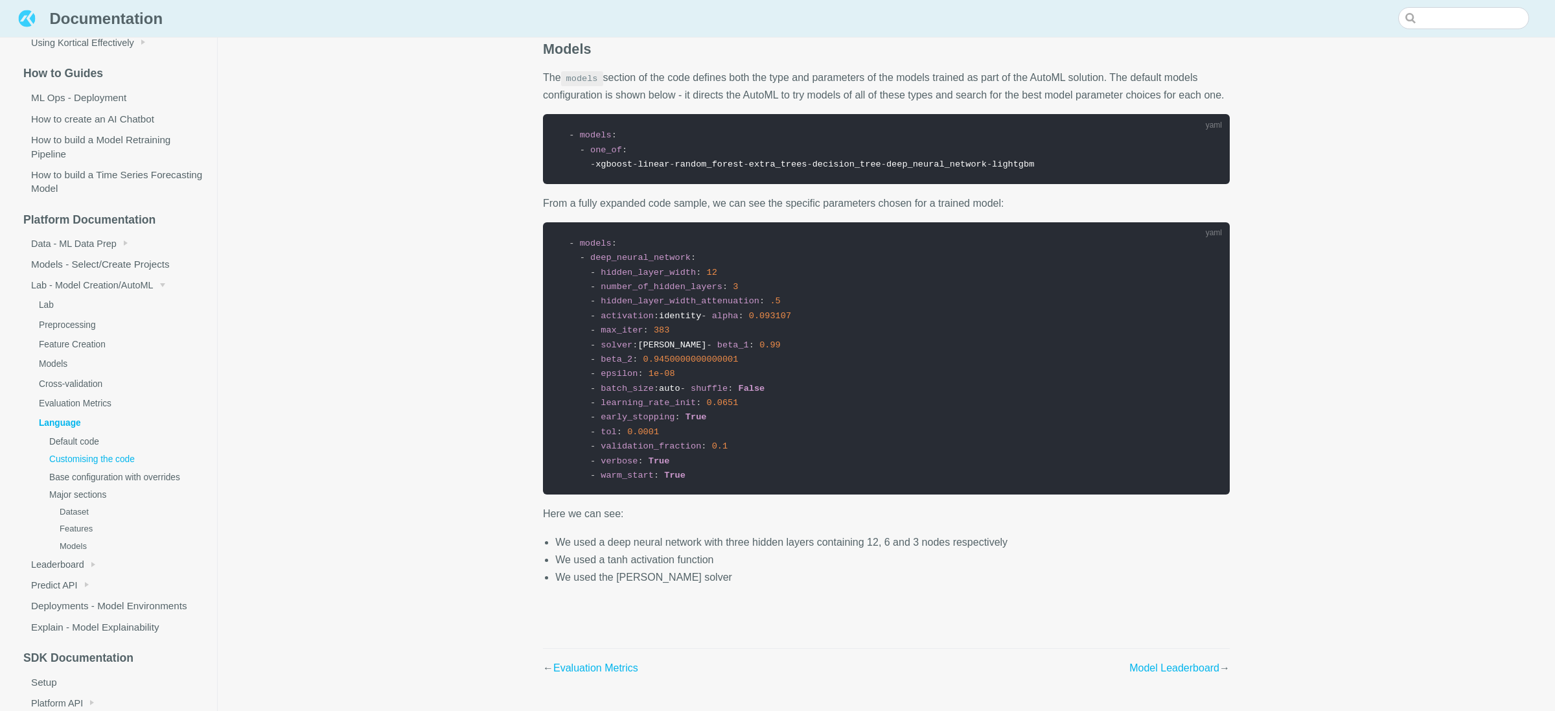
scroll to position [4596, 0]
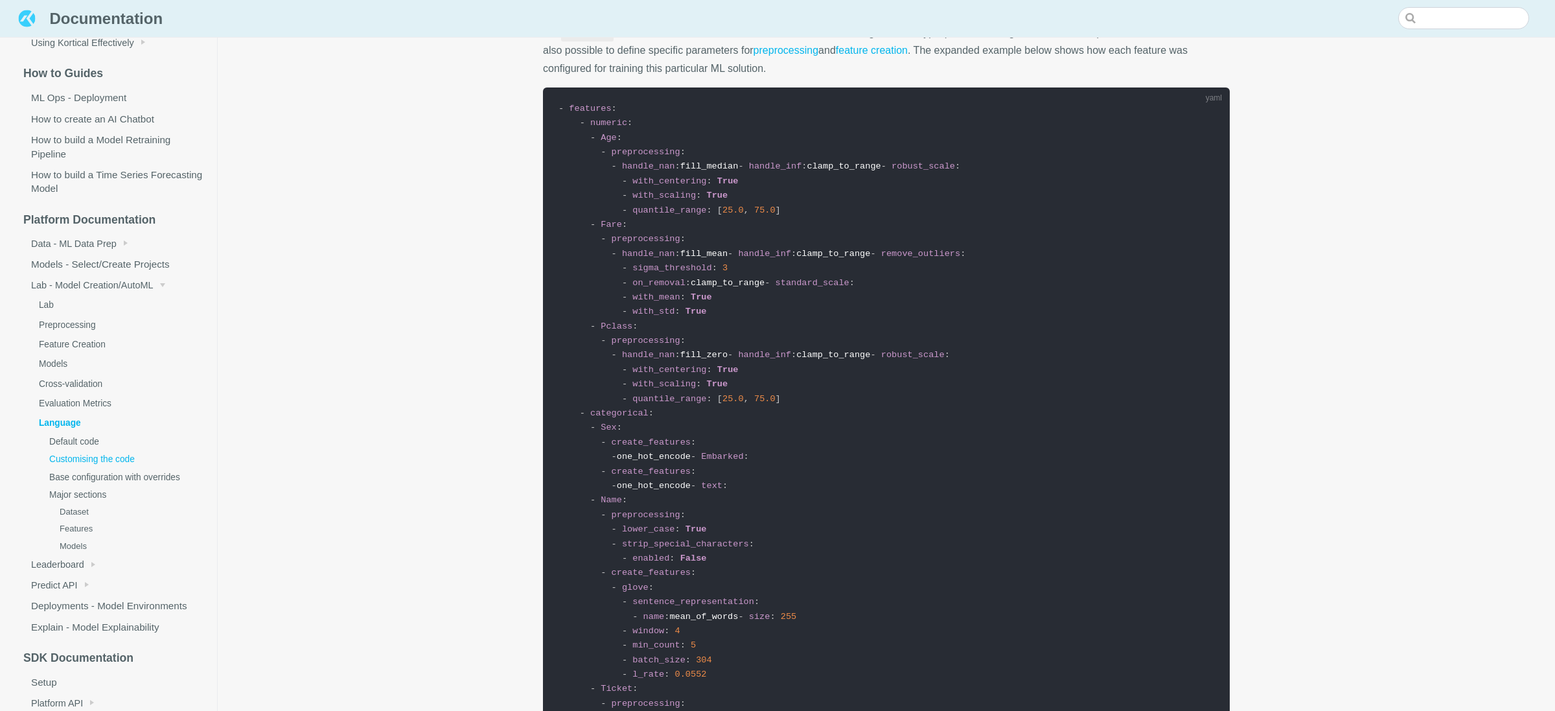
scroll to position [2506, 0]
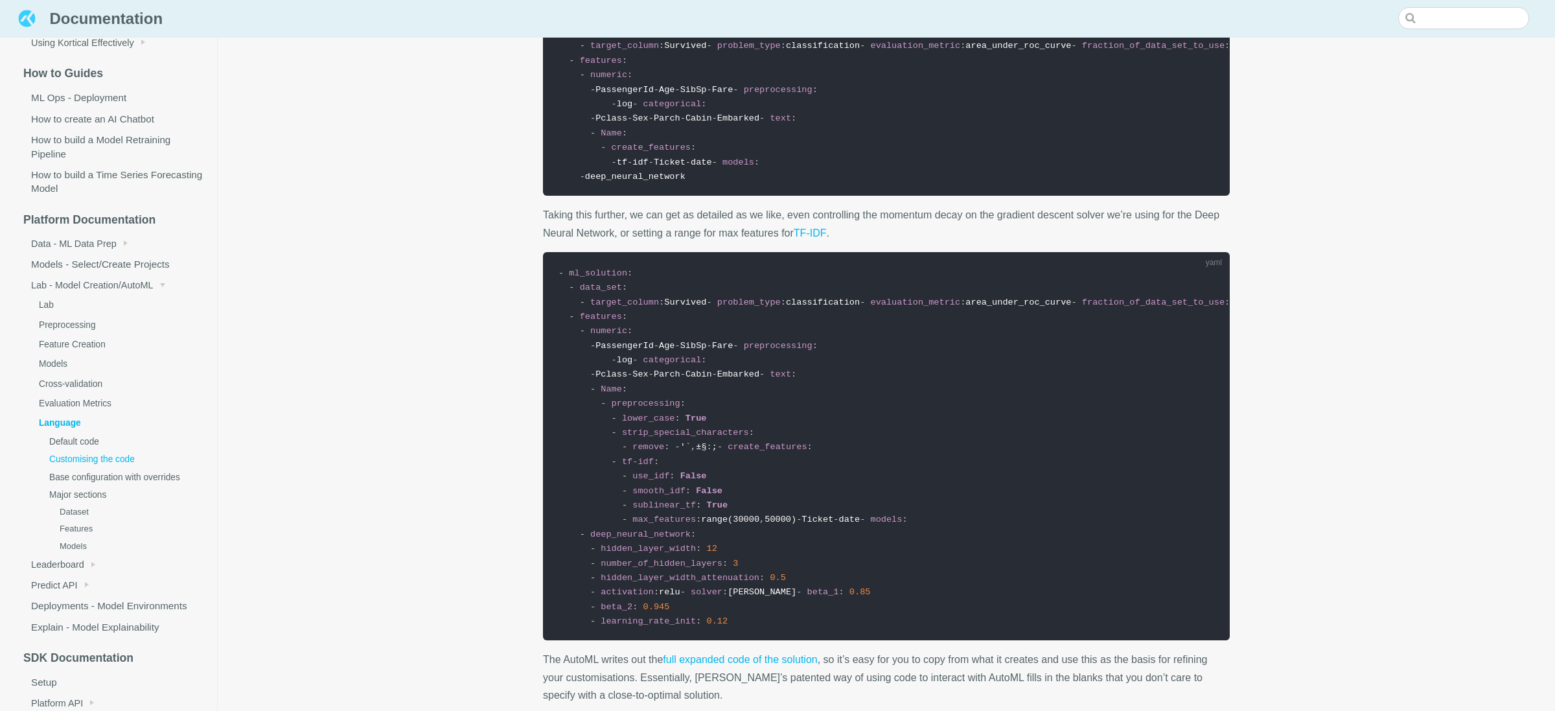
scroll to position [576, 0]
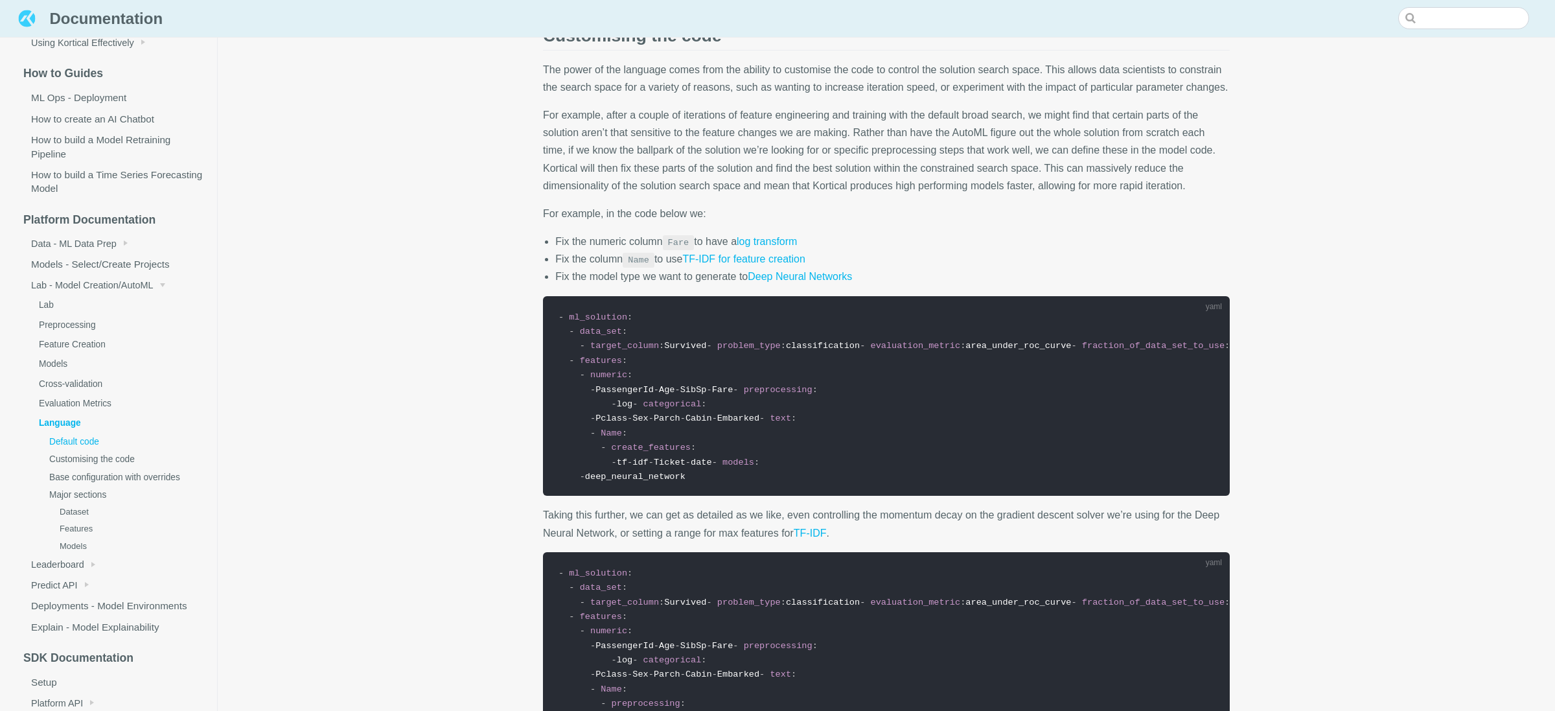
scroll to position [861, 0]
